Goal: Information Seeking & Learning: Check status

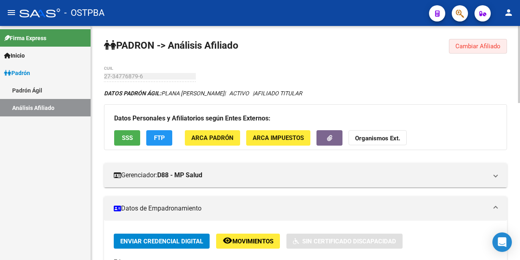
click at [471, 45] on span "Cambiar Afiliado" at bounding box center [477, 46] width 45 height 7
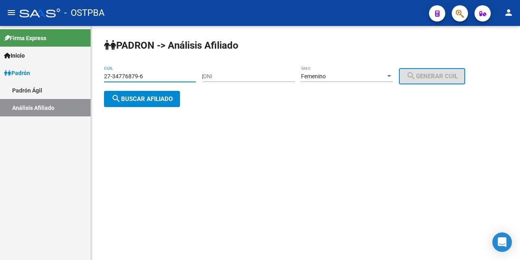
click at [185, 77] on input "27-34776879-6" at bounding box center [150, 76] width 92 height 7
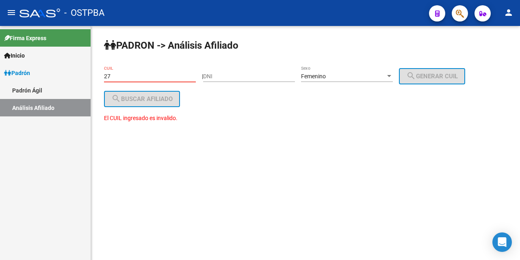
type input "2"
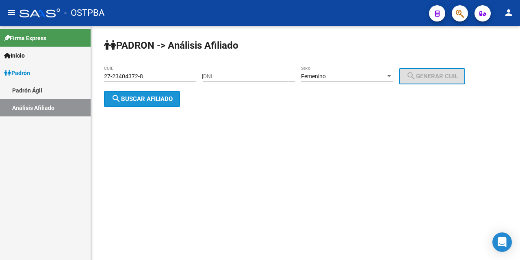
click at [166, 97] on span "search Buscar afiliado" at bounding box center [141, 98] width 61 height 7
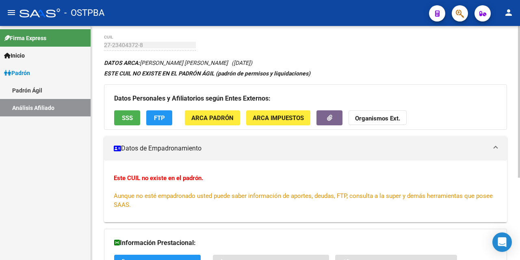
scroll to position [5, 0]
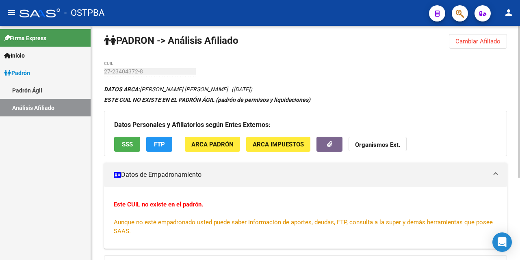
click at [130, 146] on span "SSS" at bounding box center [127, 144] width 11 height 7
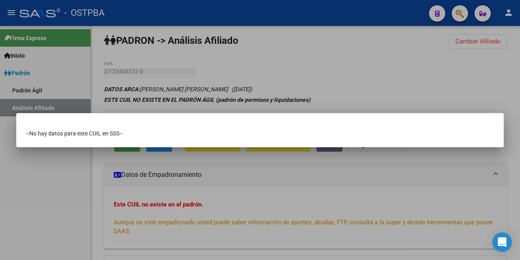
click at [343, 57] on div at bounding box center [260, 130] width 520 height 260
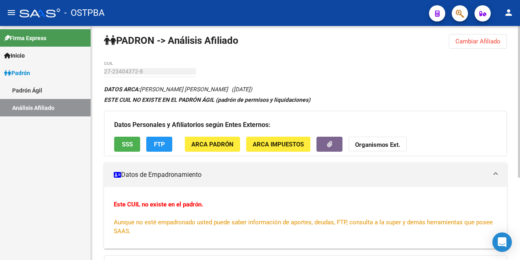
click at [164, 146] on span "FTP" at bounding box center [159, 144] width 11 height 7
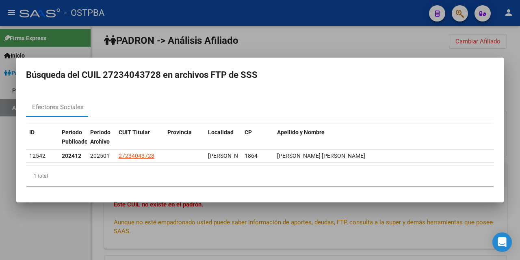
click at [324, 42] on div at bounding box center [260, 130] width 520 height 260
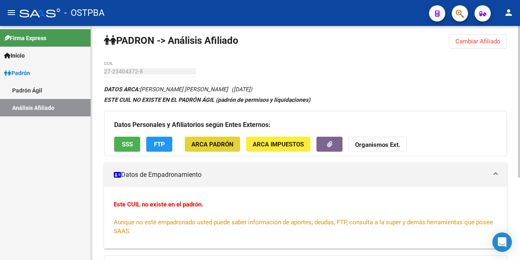
click at [220, 147] on span "ARCA Padrón" at bounding box center [212, 144] width 42 height 7
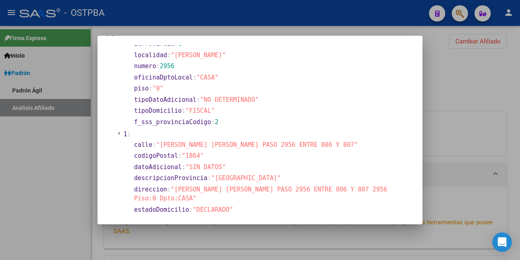
scroll to position [141, 0]
click at [339, 33] on div at bounding box center [260, 130] width 520 height 260
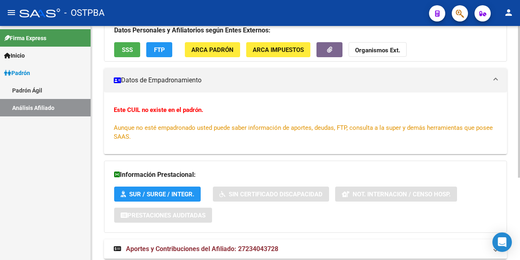
scroll to position [127, 0]
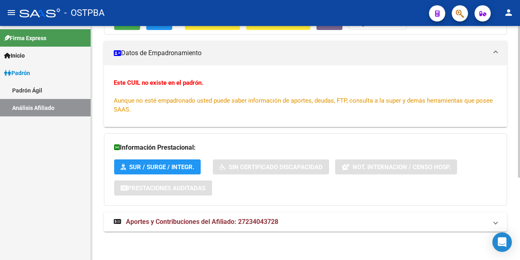
click at [194, 221] on span "Aportes y Contribuciones del Afiliado: 27234043728" at bounding box center [202, 222] width 152 height 8
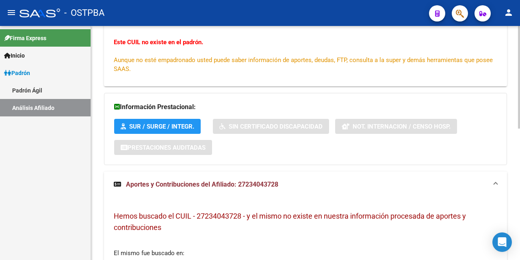
scroll to position [45, 0]
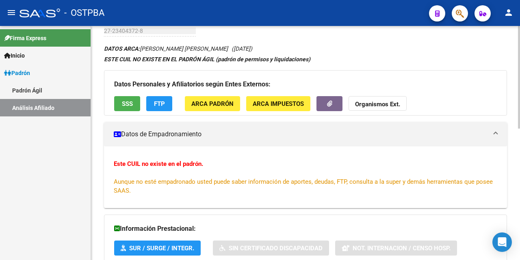
click at [127, 104] on span "SSS" at bounding box center [127, 103] width 11 height 7
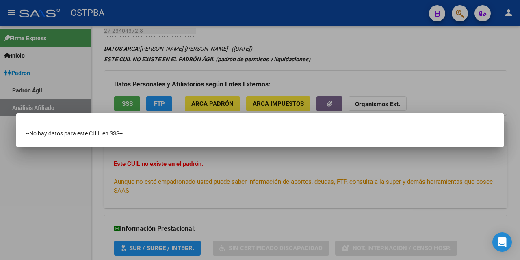
click at [335, 36] on div at bounding box center [260, 130] width 520 height 260
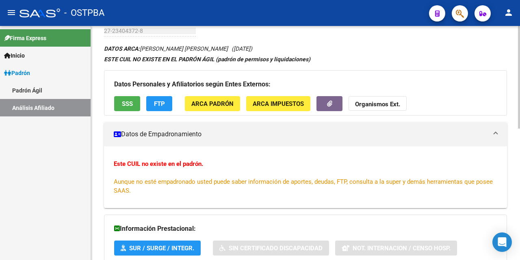
click at [260, 105] on span "ARCA Impuestos" at bounding box center [278, 103] width 51 height 7
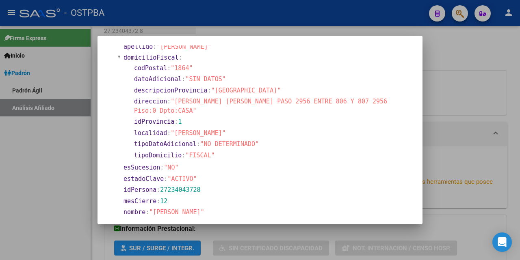
scroll to position [0, 0]
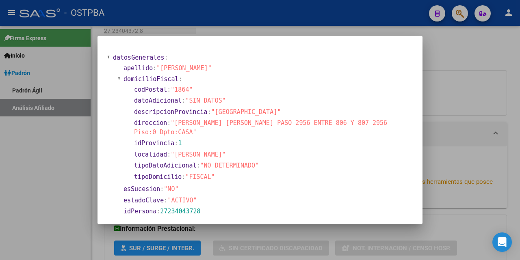
click at [322, 31] on div at bounding box center [260, 130] width 520 height 260
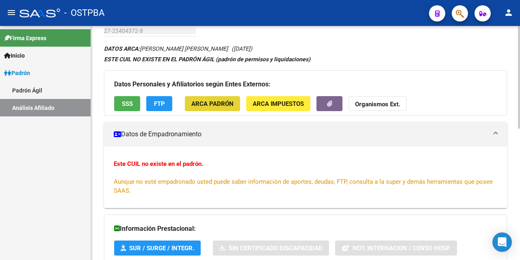
click at [207, 106] on span "ARCA Padrón" at bounding box center [212, 103] width 42 height 7
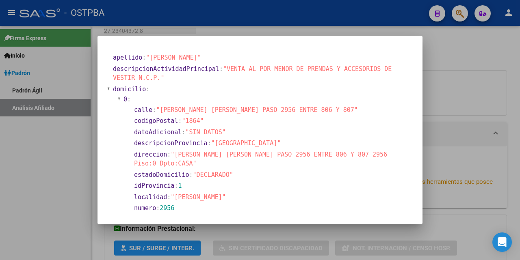
click at [255, 30] on div at bounding box center [260, 130] width 520 height 260
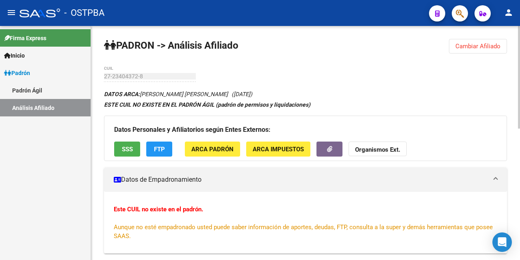
click at [130, 149] on span "SSS" at bounding box center [127, 149] width 11 height 7
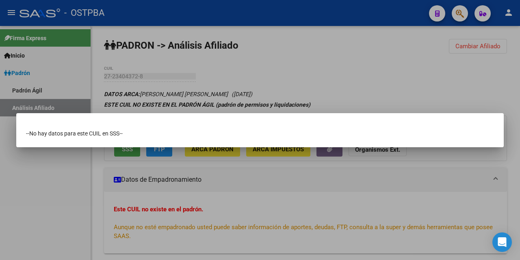
click at [402, 69] on div at bounding box center [260, 130] width 520 height 260
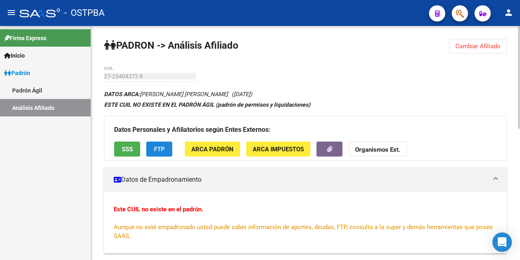
click at [164, 150] on span "FTP" at bounding box center [159, 149] width 11 height 7
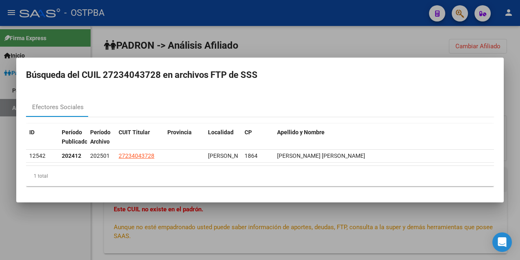
click at [318, 42] on div at bounding box center [260, 130] width 520 height 260
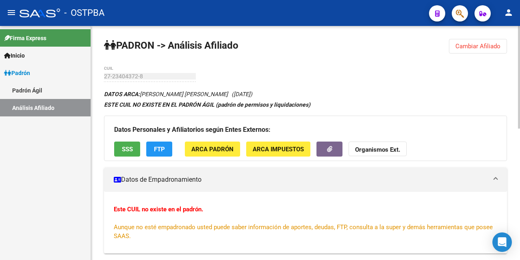
click at [480, 43] on span "Cambiar Afiliado" at bounding box center [477, 46] width 45 height 7
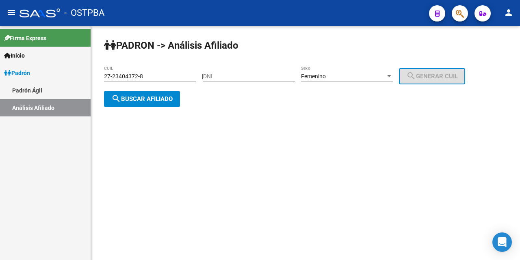
click at [167, 71] on div "27-23404372-8 CUIL" at bounding box center [150, 74] width 92 height 16
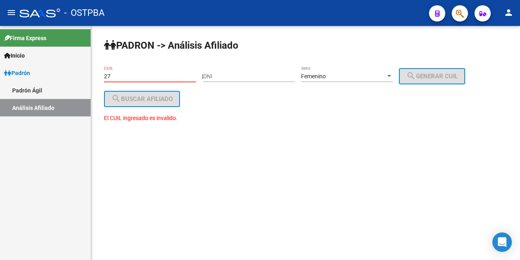
type input "2"
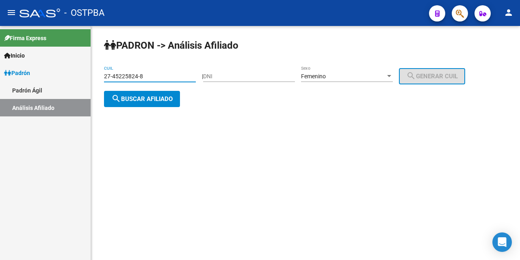
click at [146, 94] on button "search Buscar afiliado" at bounding box center [142, 99] width 76 height 16
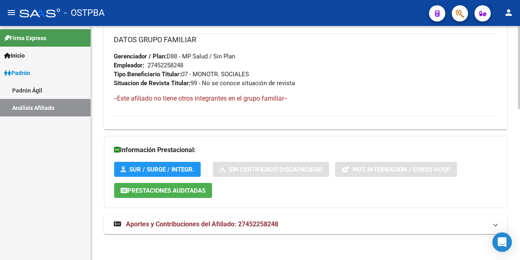
scroll to position [425, 0]
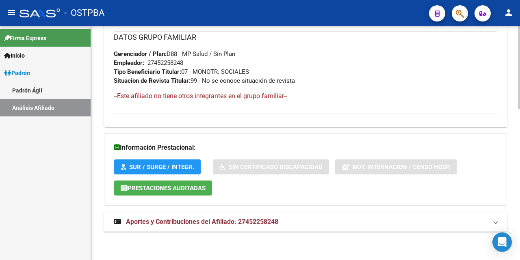
click at [206, 220] on span "Aportes y Contribuciones del Afiliado: 27452258248" at bounding box center [202, 222] width 152 height 8
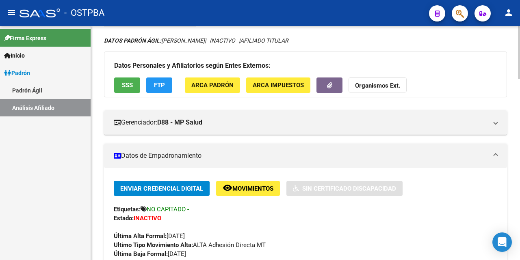
scroll to position [0, 0]
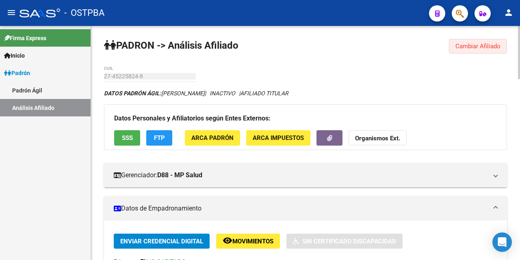
click at [484, 45] on span "Cambiar Afiliado" at bounding box center [477, 46] width 45 height 7
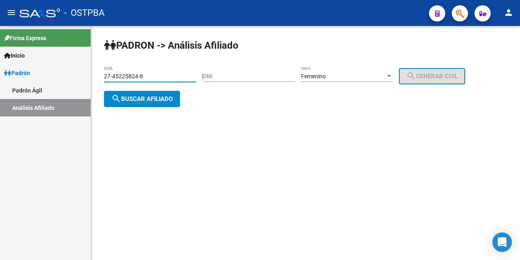
drag, startPoint x: 165, startPoint y: 79, endPoint x: 187, endPoint y: 56, distance: 31.6
click at [165, 73] on input "27-45225824-8" at bounding box center [150, 76] width 92 height 7
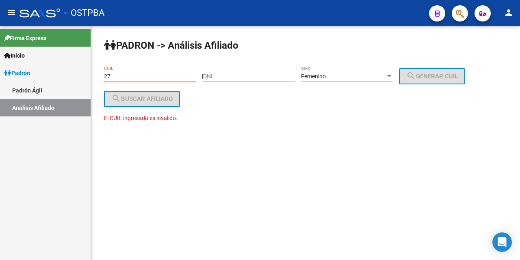
type input "2"
click at [391, 77] on div at bounding box center [389, 76] width 4 height 2
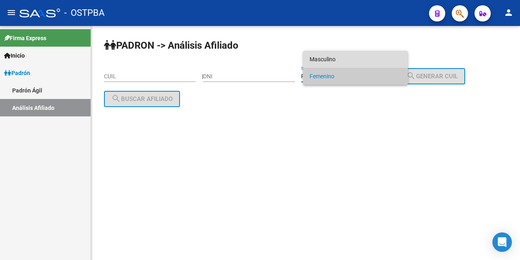
click at [335, 58] on span "Masculino" at bounding box center [355, 59] width 92 height 17
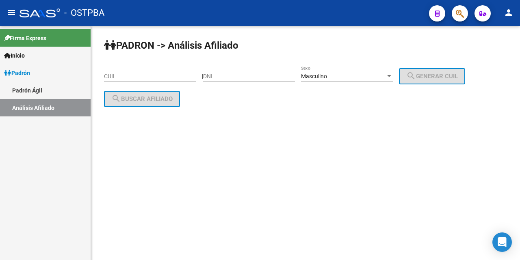
click at [104, 72] on div "PADRON -> Análisis Afiliado CUIL | DNI Masculino Sexo search Generar CUIL searc…" at bounding box center [305, 79] width 429 height 107
click at [111, 77] on input "CUIL" at bounding box center [150, 76] width 92 height 7
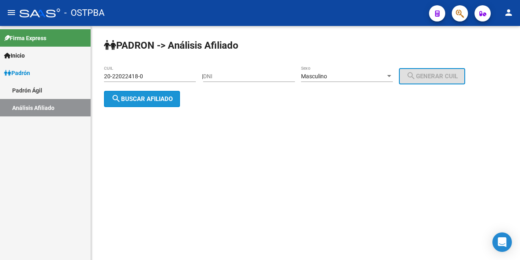
click at [132, 101] on span "search Buscar afiliado" at bounding box center [141, 98] width 61 height 7
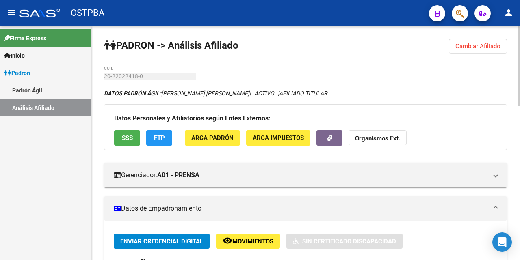
click at [125, 138] on span "SSS" at bounding box center [127, 138] width 11 height 7
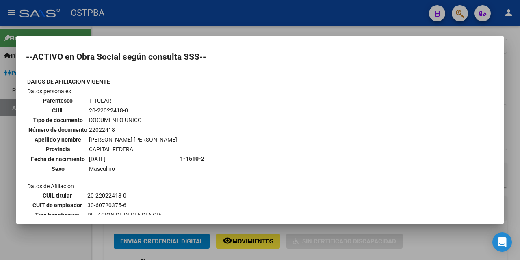
click at [295, 30] on div at bounding box center [260, 130] width 520 height 260
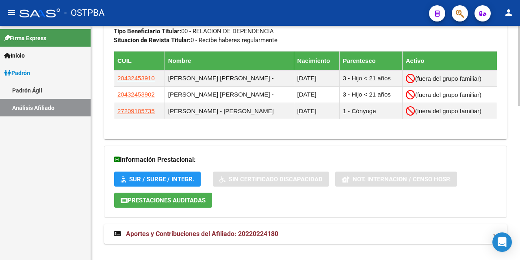
scroll to position [447, 0]
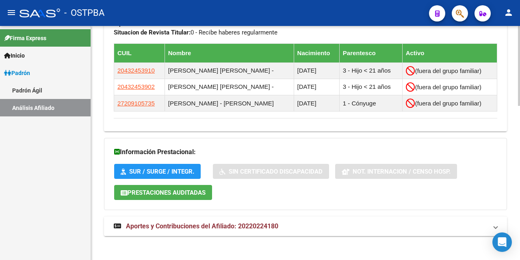
click at [220, 225] on span "Aportes y Contribuciones del Afiliado: 20220224180" at bounding box center [202, 227] width 152 height 8
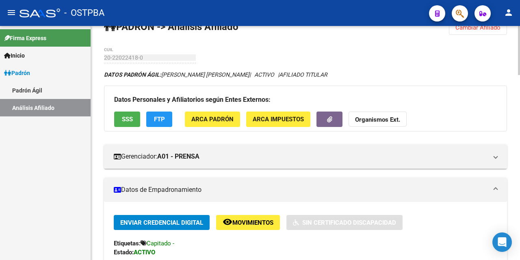
scroll to position [0, 0]
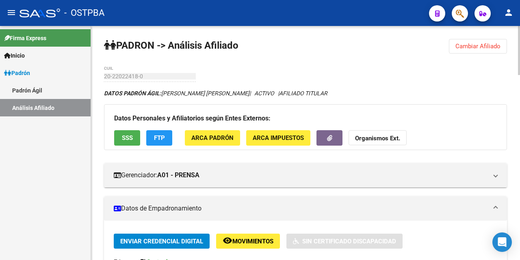
click at [471, 45] on span "Cambiar Afiliado" at bounding box center [477, 46] width 45 height 7
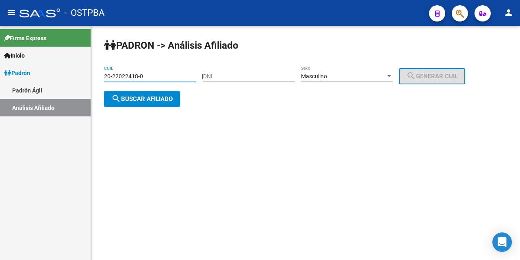
click at [162, 77] on input "20-22022418-0" at bounding box center [150, 76] width 92 height 7
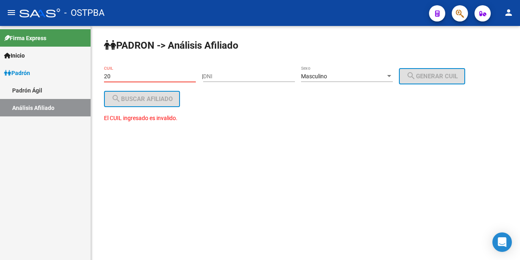
type input "2"
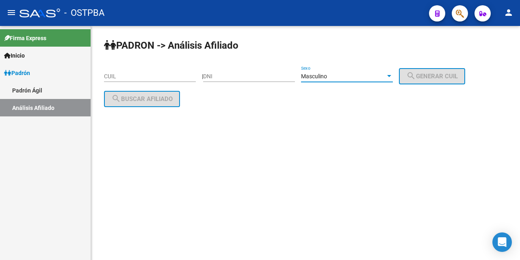
click at [391, 76] on div at bounding box center [389, 76] width 4 height 2
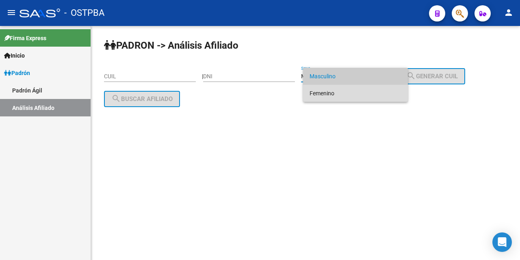
click at [369, 97] on span "Femenino" at bounding box center [355, 93] width 92 height 17
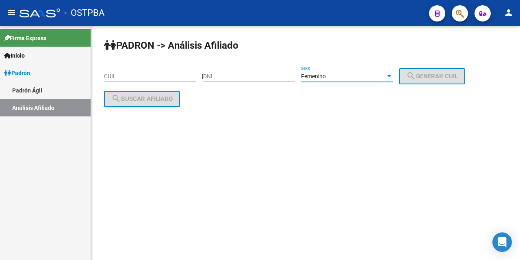
click at [125, 77] on input "CUIL" at bounding box center [150, 76] width 92 height 7
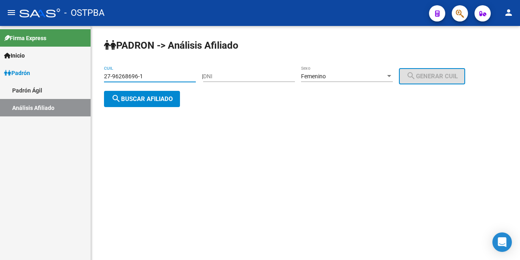
type input "27-96268696-1"
click at [164, 102] on span "search Buscar afiliado" at bounding box center [141, 98] width 61 height 7
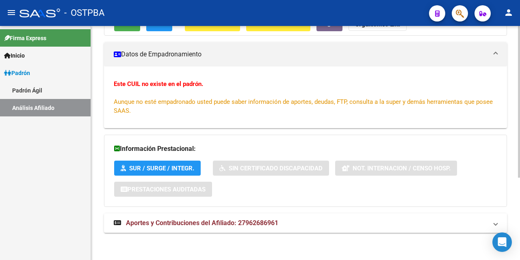
scroll to position [127, 0]
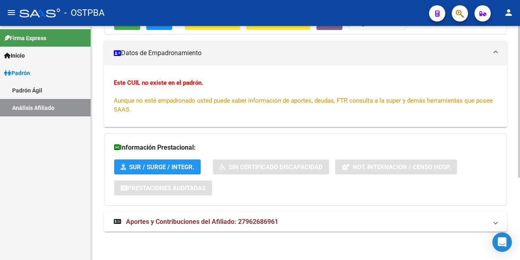
click at [197, 223] on span "Aportes y Contribuciones del Afiliado: 27962686961" at bounding box center [202, 222] width 152 height 8
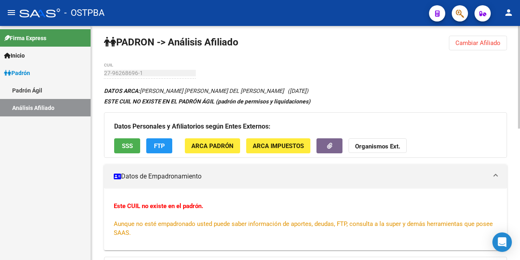
scroll to position [0, 0]
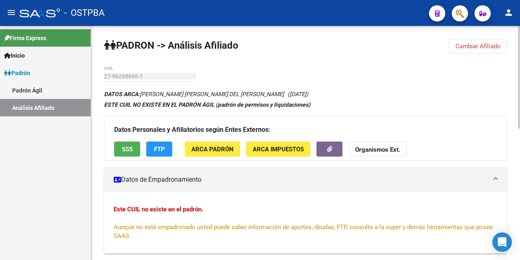
click at [129, 150] on span "SSS" at bounding box center [127, 149] width 11 height 7
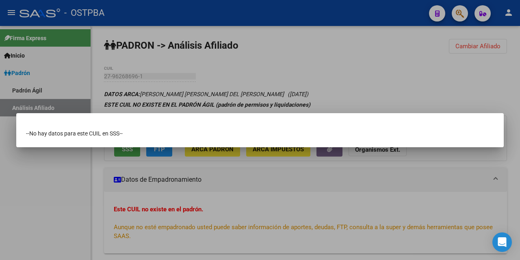
click at [430, 70] on div at bounding box center [260, 130] width 520 height 260
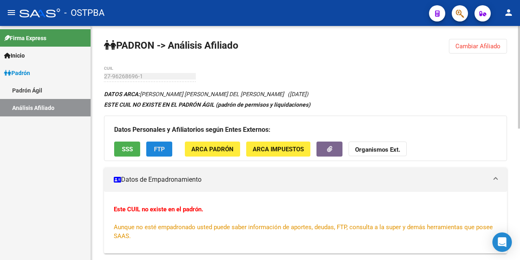
click at [162, 150] on span "FTP" at bounding box center [159, 149] width 11 height 7
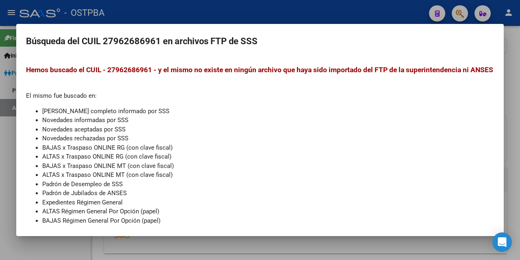
click at [313, 18] on div at bounding box center [260, 130] width 520 height 260
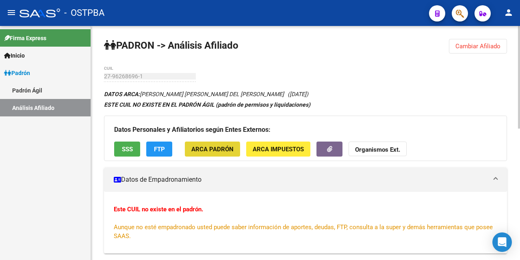
click at [207, 150] on span "ARCA Padrón" at bounding box center [212, 149] width 42 height 7
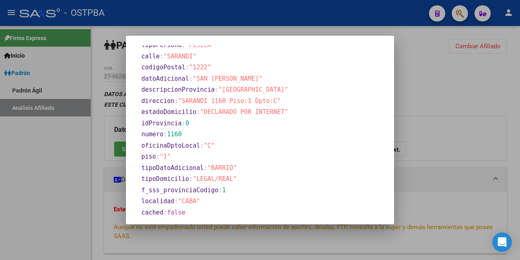
scroll to position [509, 0]
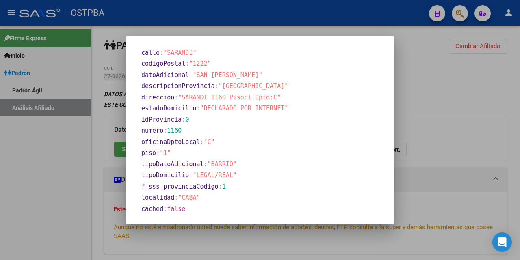
click at [308, 29] on div at bounding box center [260, 130] width 520 height 260
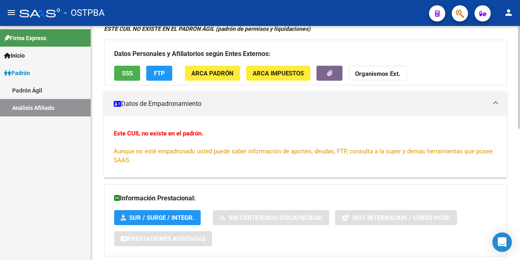
scroll to position [81, 0]
